Goal: Information Seeking & Learning: Learn about a topic

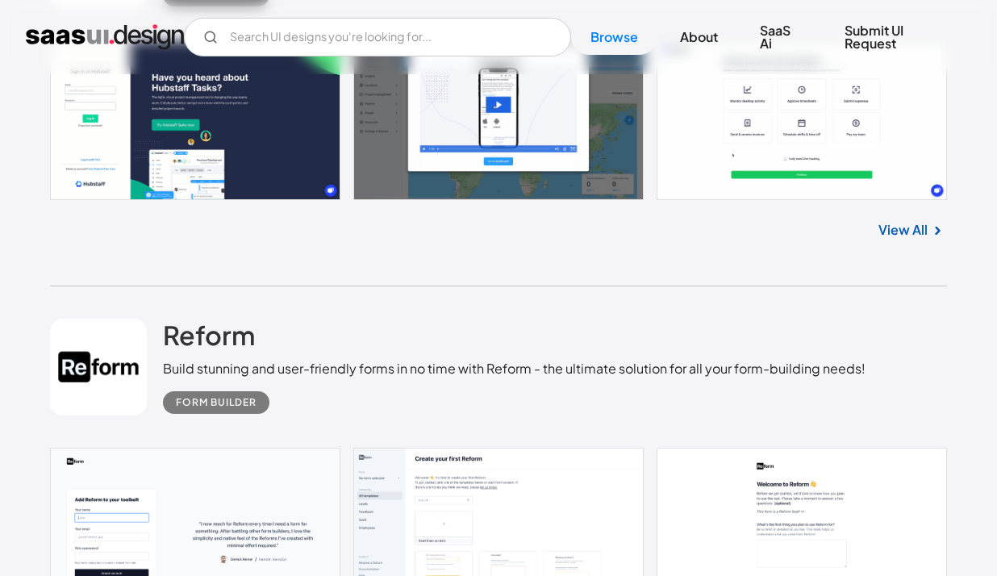
scroll to position [615, 0]
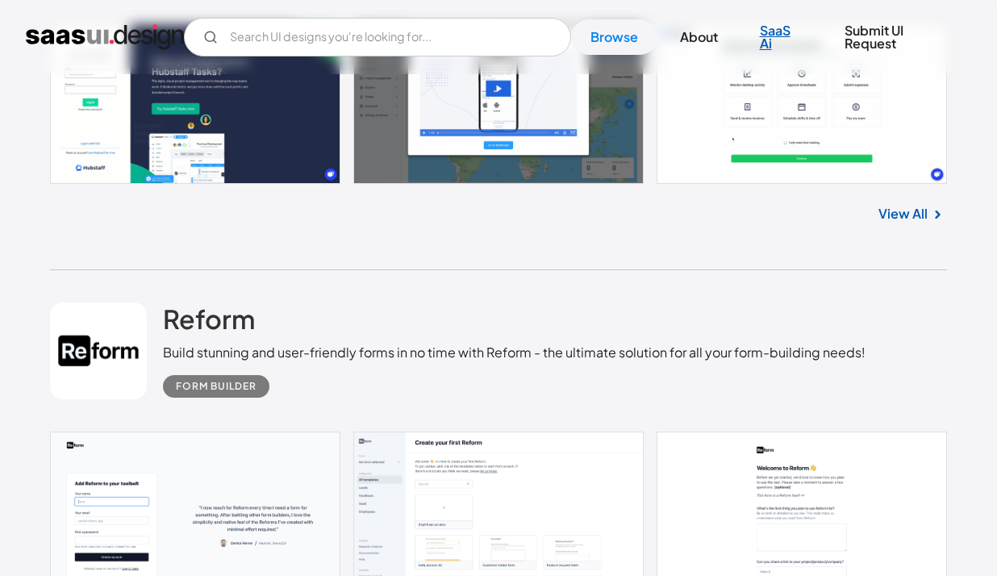
click at [773, 24] on link "SaaS Ai" at bounding box center [781, 37] width 81 height 48
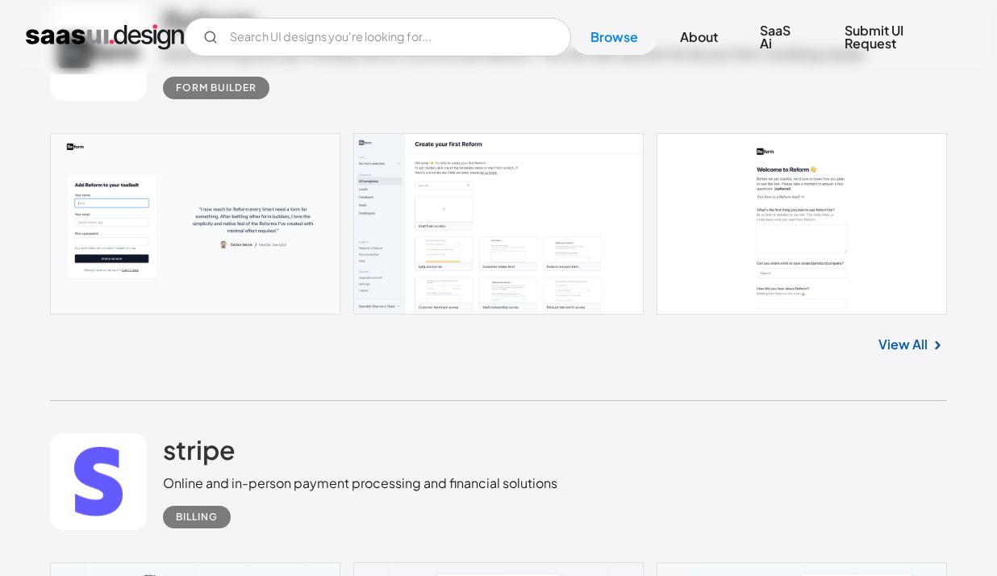
scroll to position [922, 0]
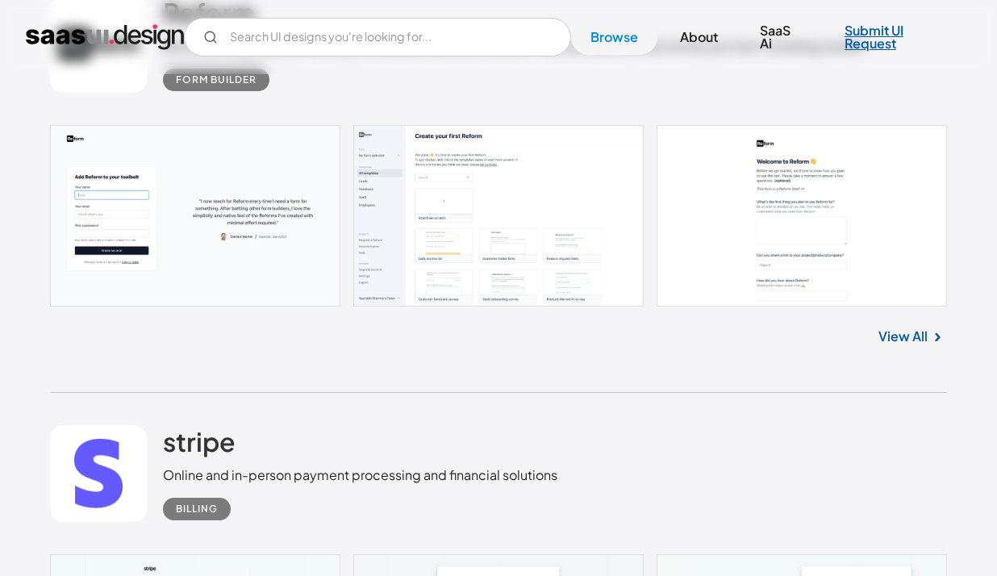
click at [880, 17] on link "Submit UI Request" at bounding box center [898, 37] width 146 height 48
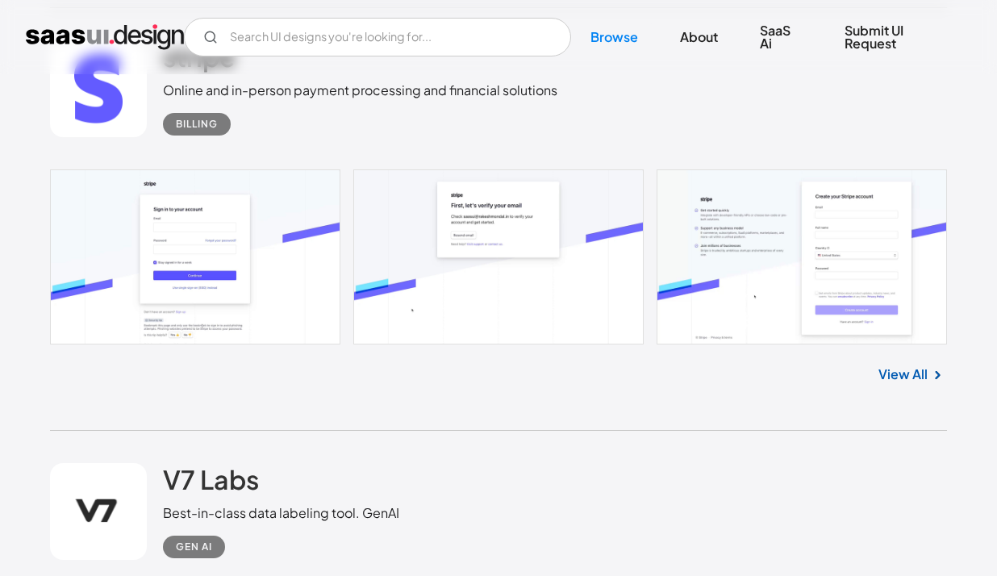
scroll to position [1269, 0]
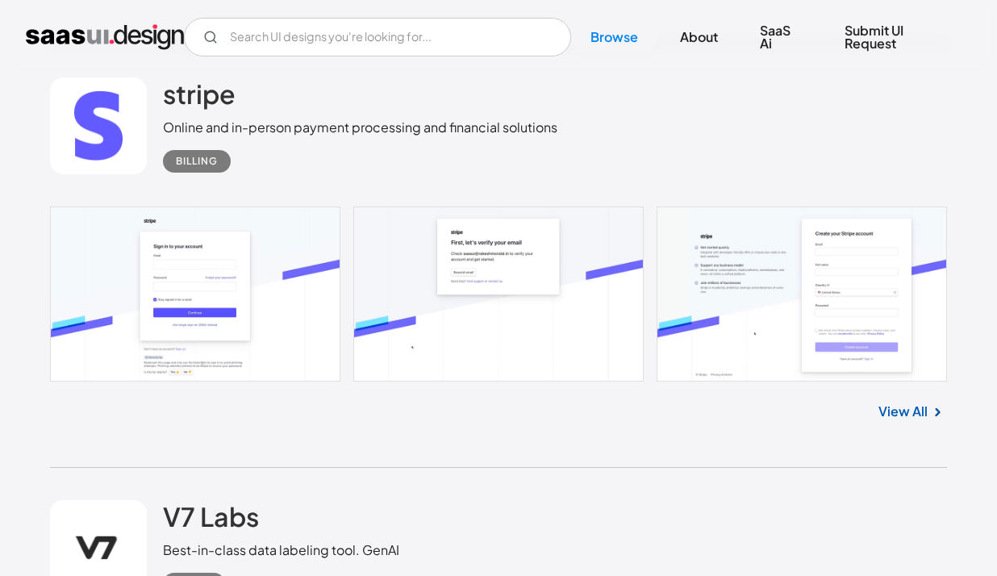
click at [274, 117] on div "stripe Online and in-person payment processing and financial solutions Billing" at bounding box center [360, 124] width 395 height 95
click at [204, 97] on h2 "stripe" at bounding box center [199, 93] width 73 height 32
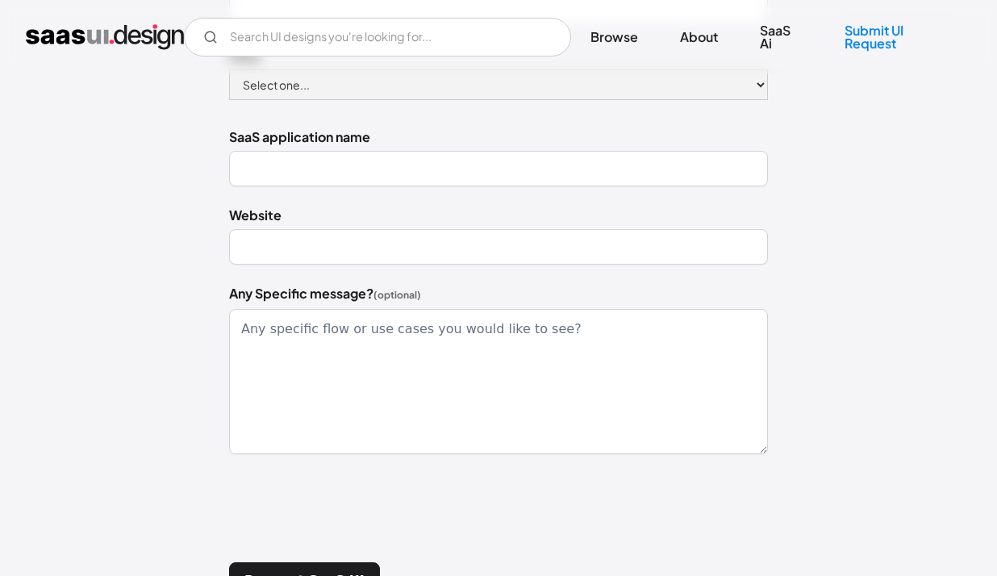
scroll to position [531, 0]
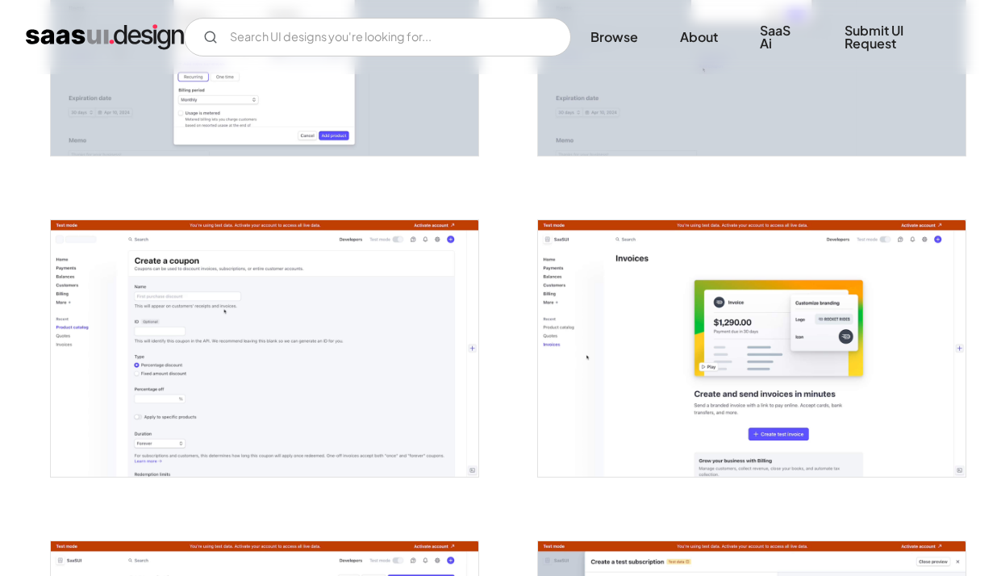
scroll to position [2748, 0]
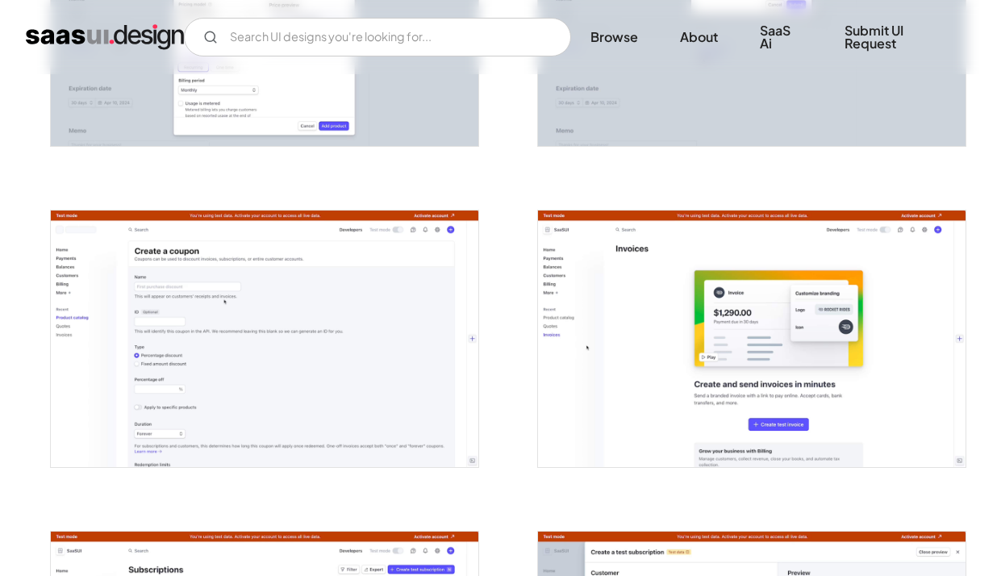
click at [362, 364] on img "open lightbox" at bounding box center [265, 339] width 428 height 257
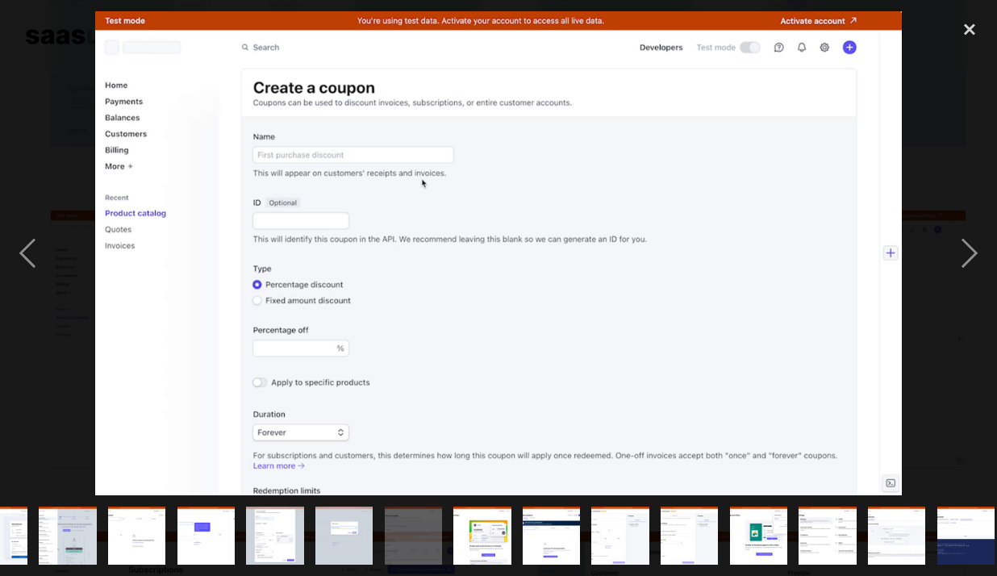
scroll to position [0, 742]
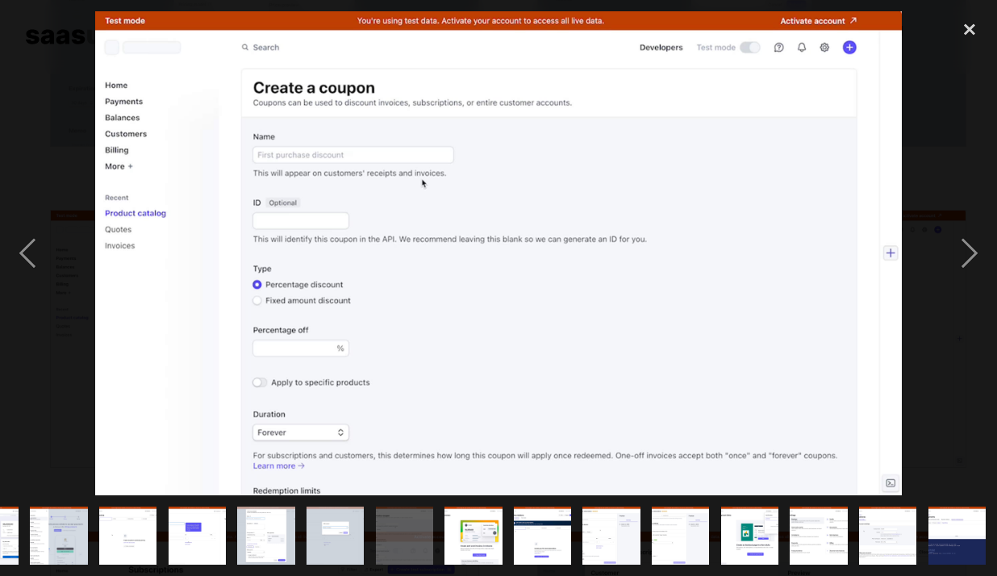
click at [923, 148] on div at bounding box center [498, 253] width 997 height 484
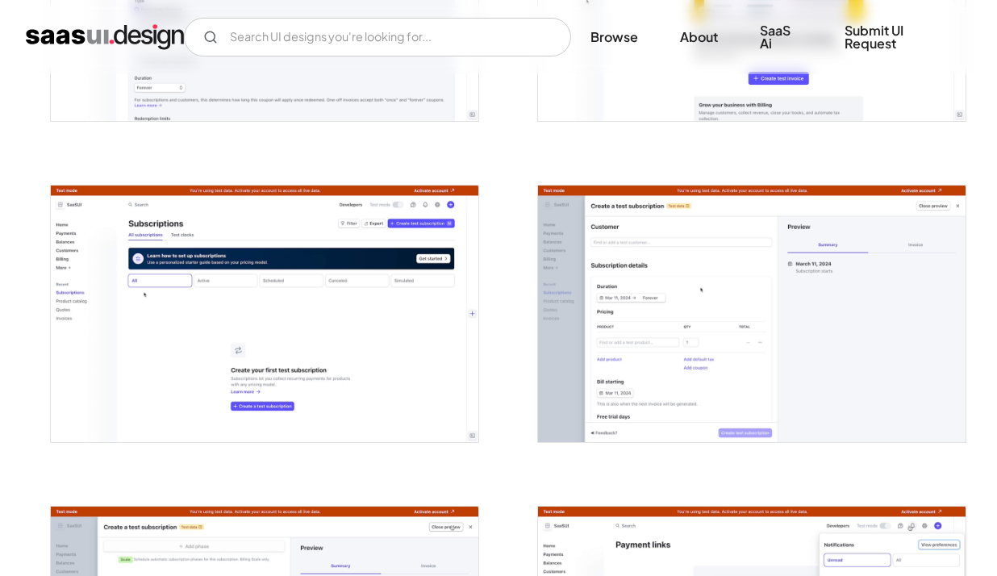
scroll to position [3111, 0]
